Goal: Task Accomplishment & Management: Complete application form

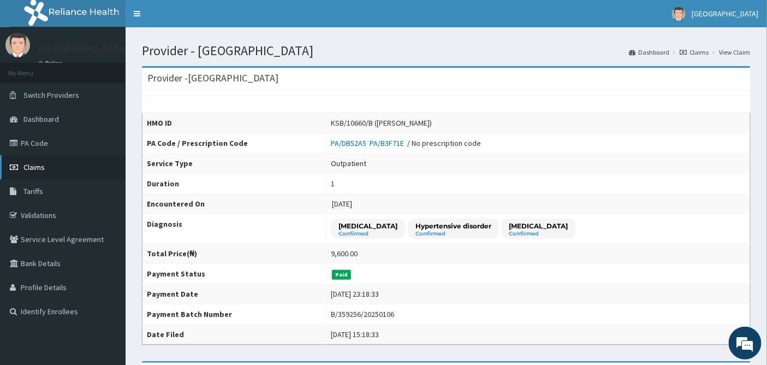
click at [34, 162] on span "Claims" at bounding box center [33, 167] width 21 height 10
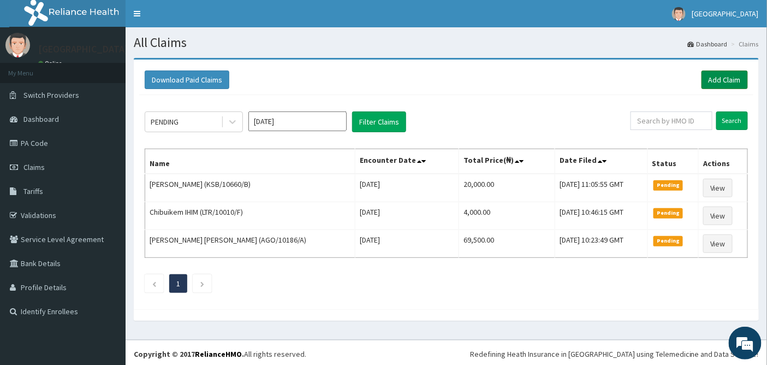
click at [730, 78] on link "Add Claim" at bounding box center [725, 79] width 46 height 19
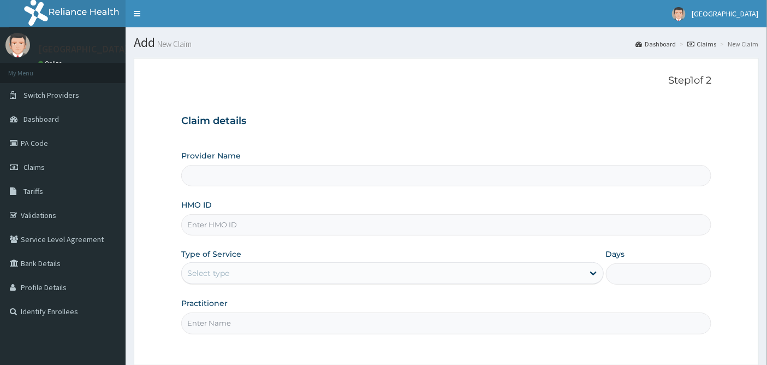
type input "Emel Hospital"
click at [226, 224] on input "HMO ID" at bounding box center [446, 224] width 531 height 21
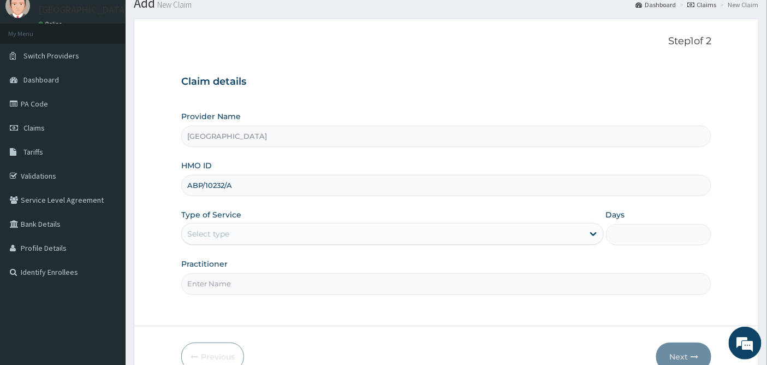
scroll to position [61, 0]
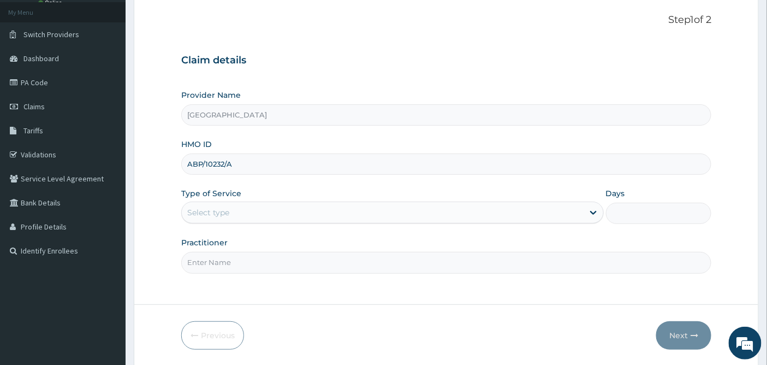
type input "ABP/10232/A"
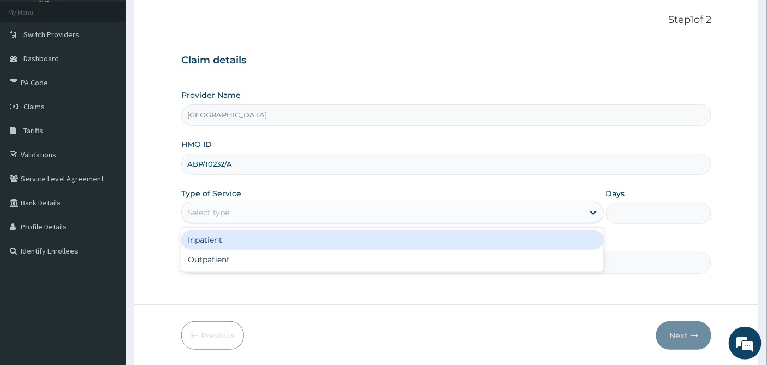
click at [234, 215] on div "Select type" at bounding box center [383, 212] width 402 height 17
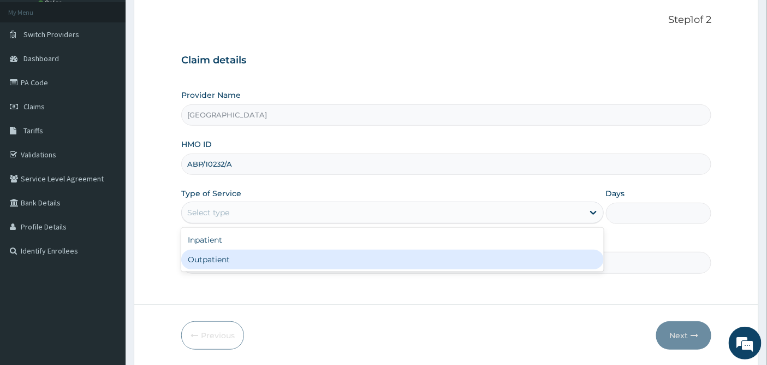
click at [217, 262] on div "Outpatient" at bounding box center [392, 260] width 423 height 20
type input "1"
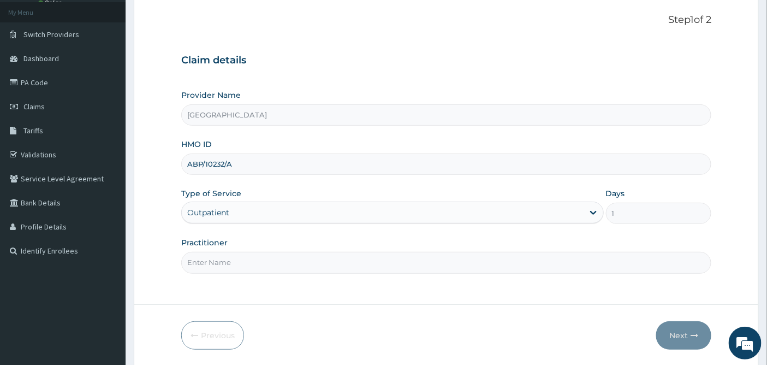
click at [217, 262] on input "Practitioner" at bounding box center [446, 262] width 531 height 21
type input "DR IJEH"
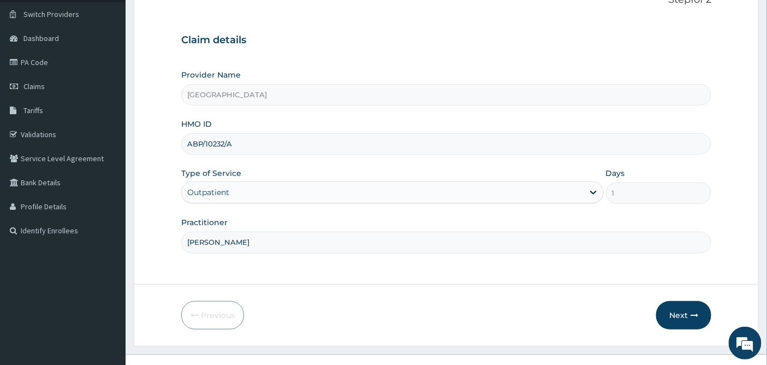
scroll to position [98, 0]
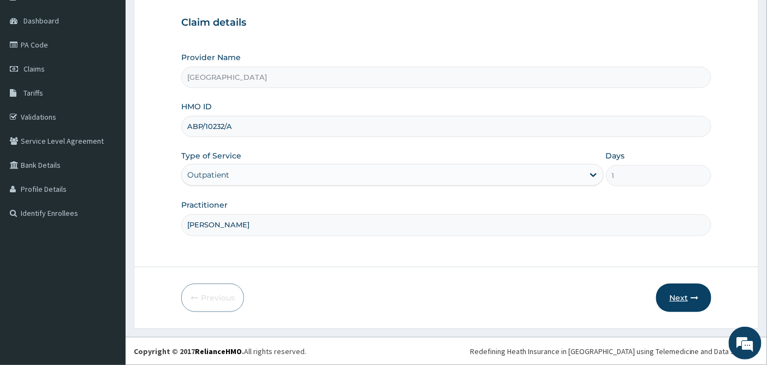
click at [677, 298] on button "Next" at bounding box center [683, 297] width 55 height 28
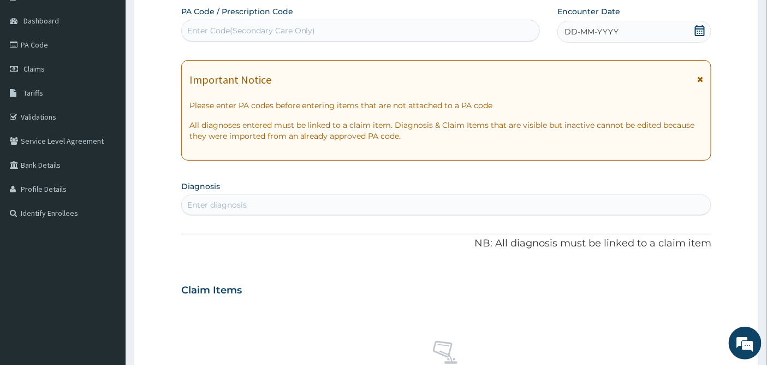
click at [215, 25] on div "Enter Code(Secondary Care Only)" at bounding box center [251, 30] width 128 height 11
paste input "PA/FBCE31"
type input "PA/FBCE31"
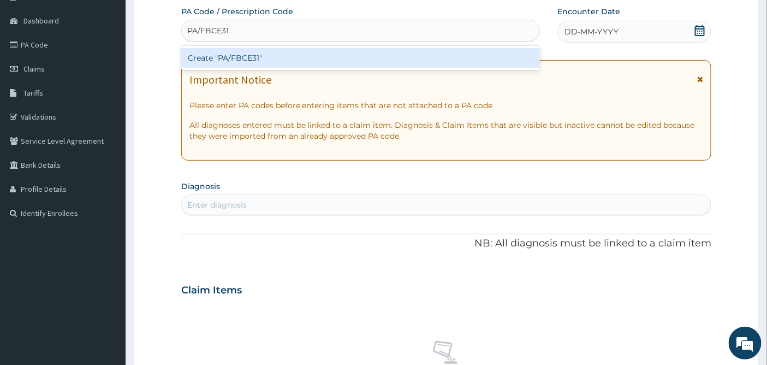
click at [273, 57] on div "Create "PA/FBCE31"" at bounding box center [360, 58] width 359 height 20
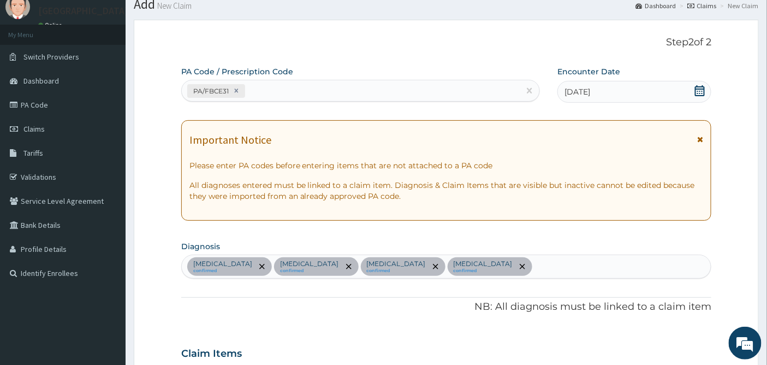
scroll to position [0, 0]
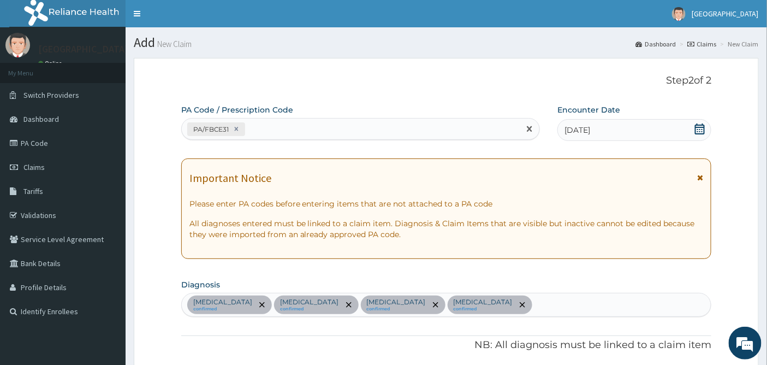
click at [263, 128] on div "PA/FBCE31" at bounding box center [351, 129] width 339 height 18
paste input "PA/0225A6"
type input "PA/0225A6"
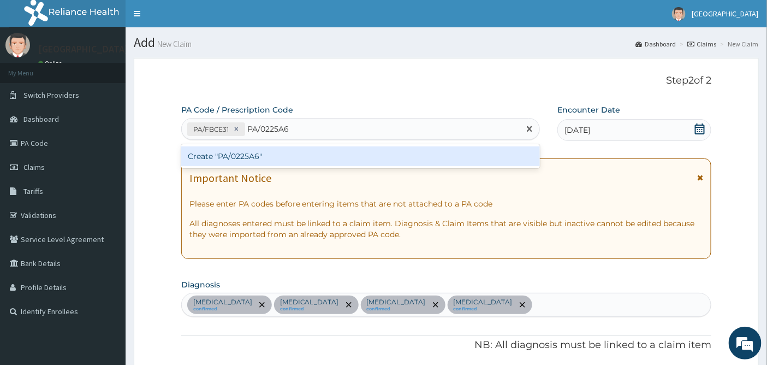
click at [241, 155] on div "Create "PA/0225A6"" at bounding box center [360, 156] width 359 height 20
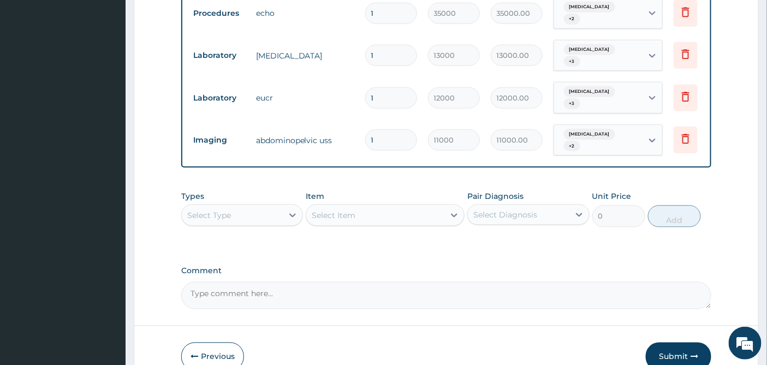
scroll to position [526, 0]
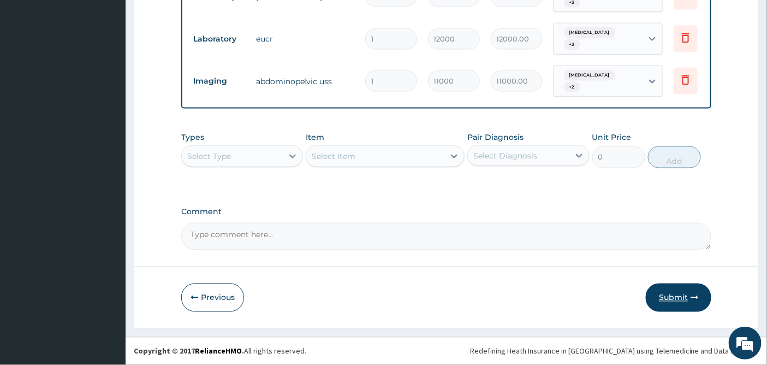
click at [672, 296] on button "Submit" at bounding box center [679, 297] width 66 height 28
